Goal: Information Seeking & Learning: Learn about a topic

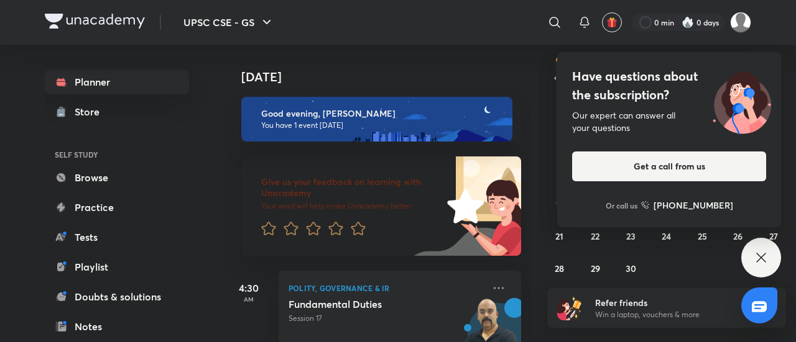
click at [531, 329] on div "[DATE] Good evening, [PERSON_NAME] You have 1 event [DATE] Give us your feedbac…" at bounding box center [508, 194] width 569 height 298
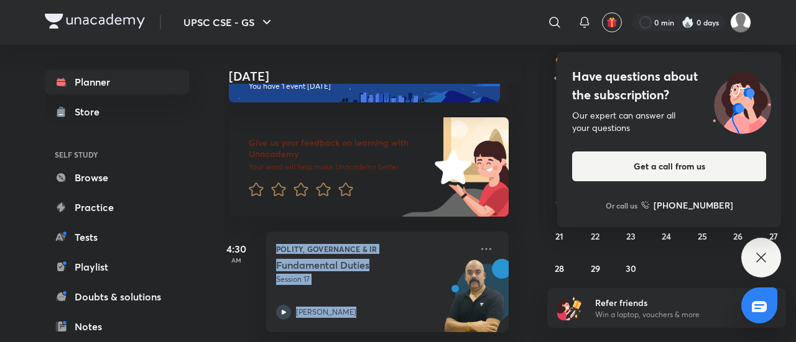
scroll to position [48, 12]
click at [526, 329] on div "[DATE] Good evening, [PERSON_NAME] You have 1 event [DATE] Give us your feedbac…" at bounding box center [508, 194] width 569 height 298
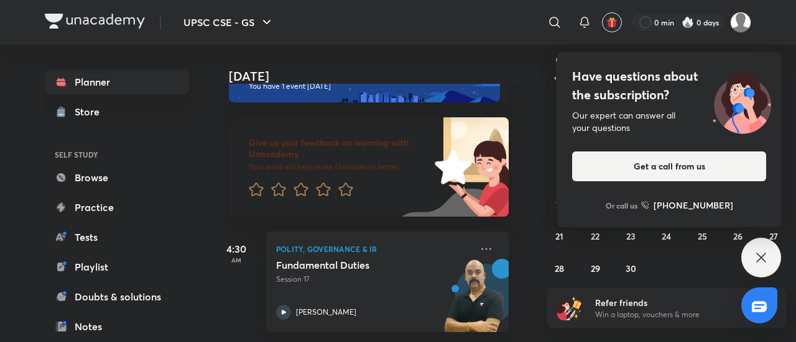
click at [205, 331] on div "Planner Store SELF STUDY Browse Practice Tests Playlist Doubts & solutions Note…" at bounding box center [129, 189] width 169 height 288
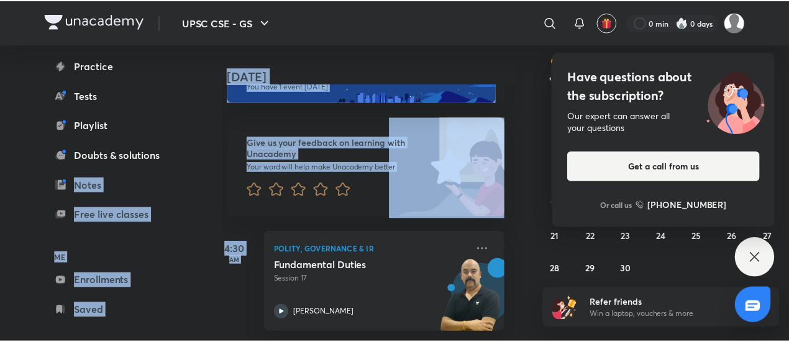
scroll to position [157, 0]
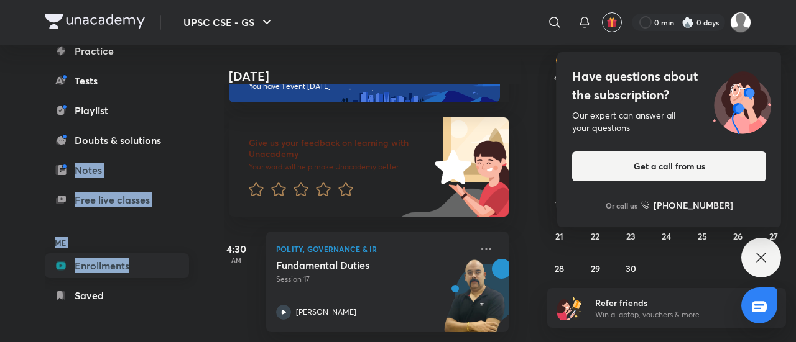
drag, startPoint x: 205, startPoint y: 331, endPoint x: 120, endPoint y: 268, distance: 106.2
click at [120, 268] on div "Planner Store SELF STUDY Browse Practice Tests Playlist Doubts & solutions Note…" at bounding box center [129, 189] width 169 height 288
click at [120, 268] on link "Enrollments" at bounding box center [117, 266] width 144 height 25
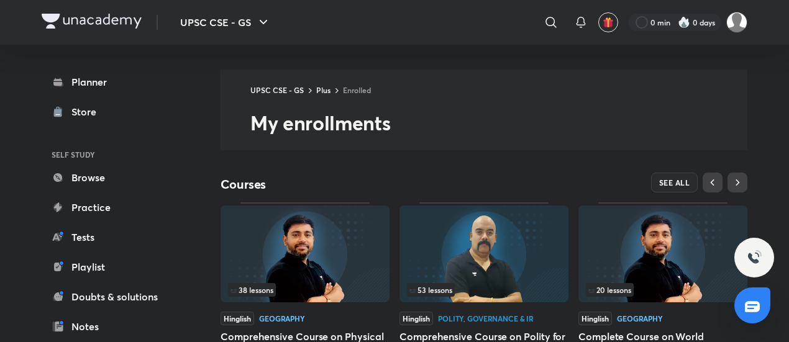
click at [475, 249] on img at bounding box center [484, 254] width 169 height 97
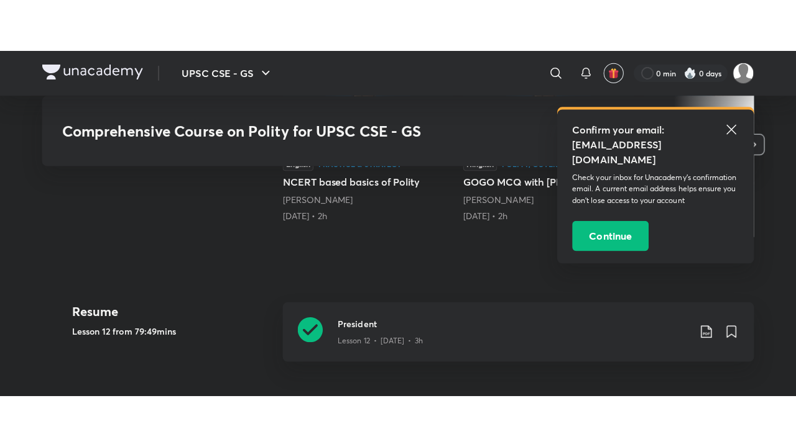
scroll to position [447, 0]
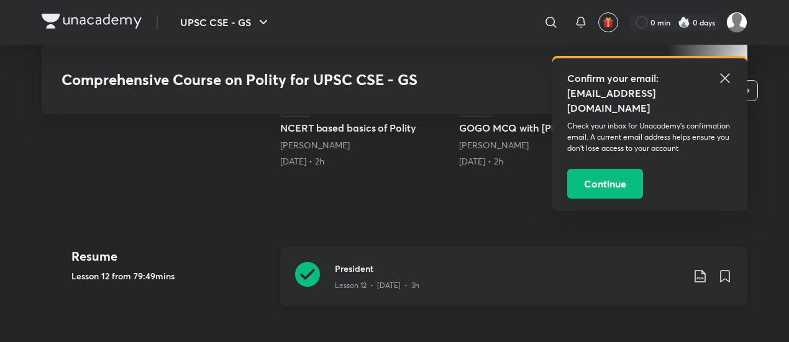
click at [447, 269] on h3 "President" at bounding box center [509, 268] width 348 height 13
